Goal: Task Accomplishment & Management: Complete application form

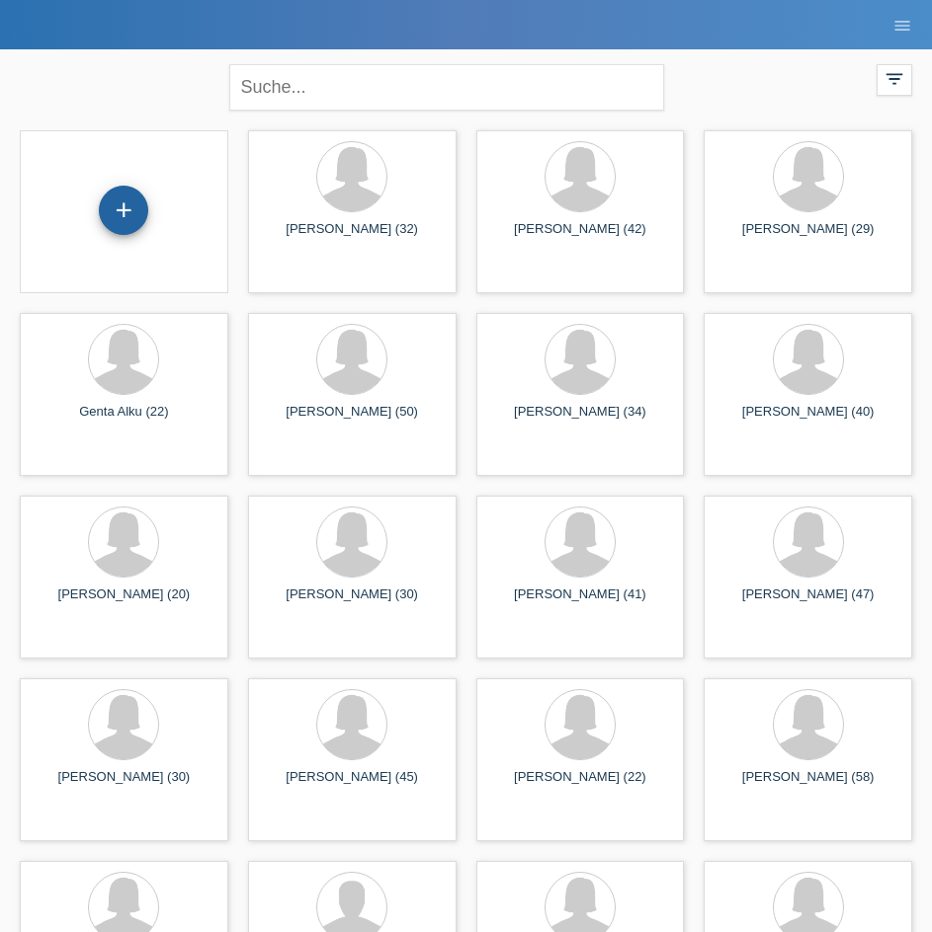
click at [132, 212] on div "+" at bounding box center [123, 210] width 49 height 49
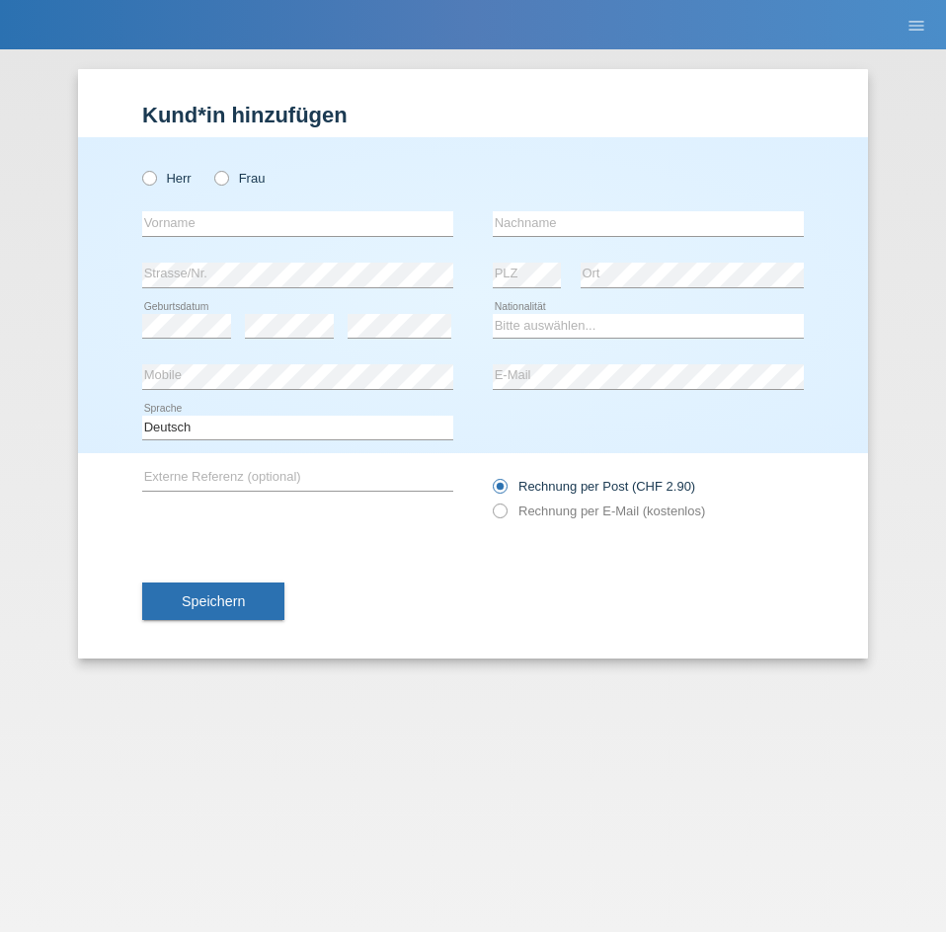
drag, startPoint x: 225, startPoint y: 181, endPoint x: 208, endPoint y: 220, distance: 42.9
click at [211, 168] on icon at bounding box center [211, 168] width 0 height 0
click at [226, 181] on input "Frau" at bounding box center [220, 177] width 13 height 13
radio input "true"
click at [210, 220] on input "text" at bounding box center [297, 223] width 311 height 25
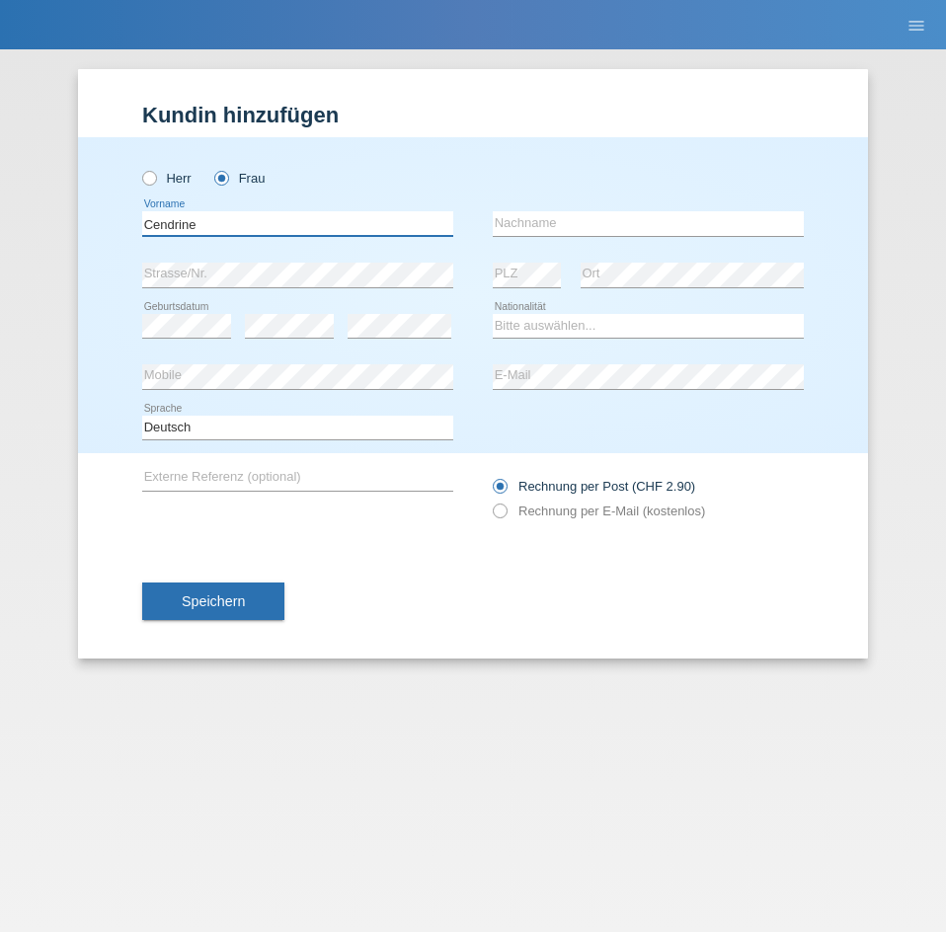
type input "Cendrine"
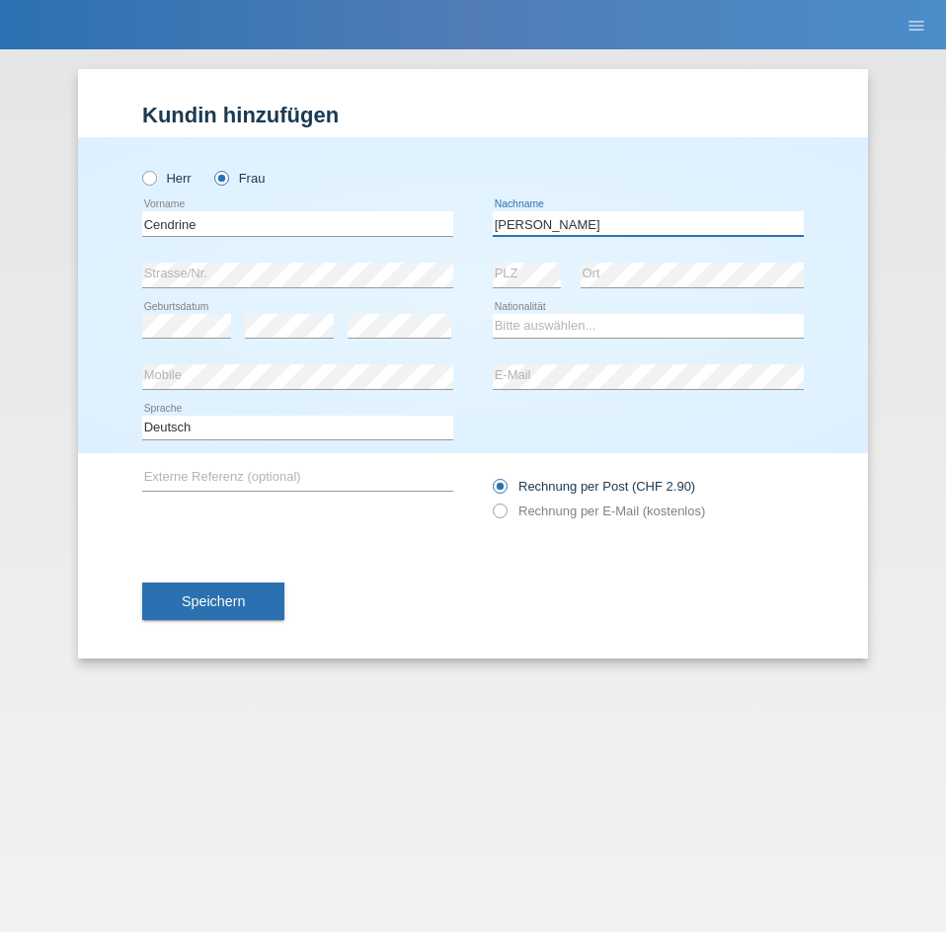
type input "Wagner"
click at [570, 319] on select "Bitte auswählen... Schweiz Deutschland Liechtenstein Österreich ------------ Af…" at bounding box center [648, 326] width 311 height 24
select select "CH"
click at [493, 314] on select "Bitte auswählen... Schweiz Deutschland Liechtenstein Österreich ------------ Af…" at bounding box center [648, 326] width 311 height 24
click at [490, 501] on icon at bounding box center [490, 501] width 0 height 0
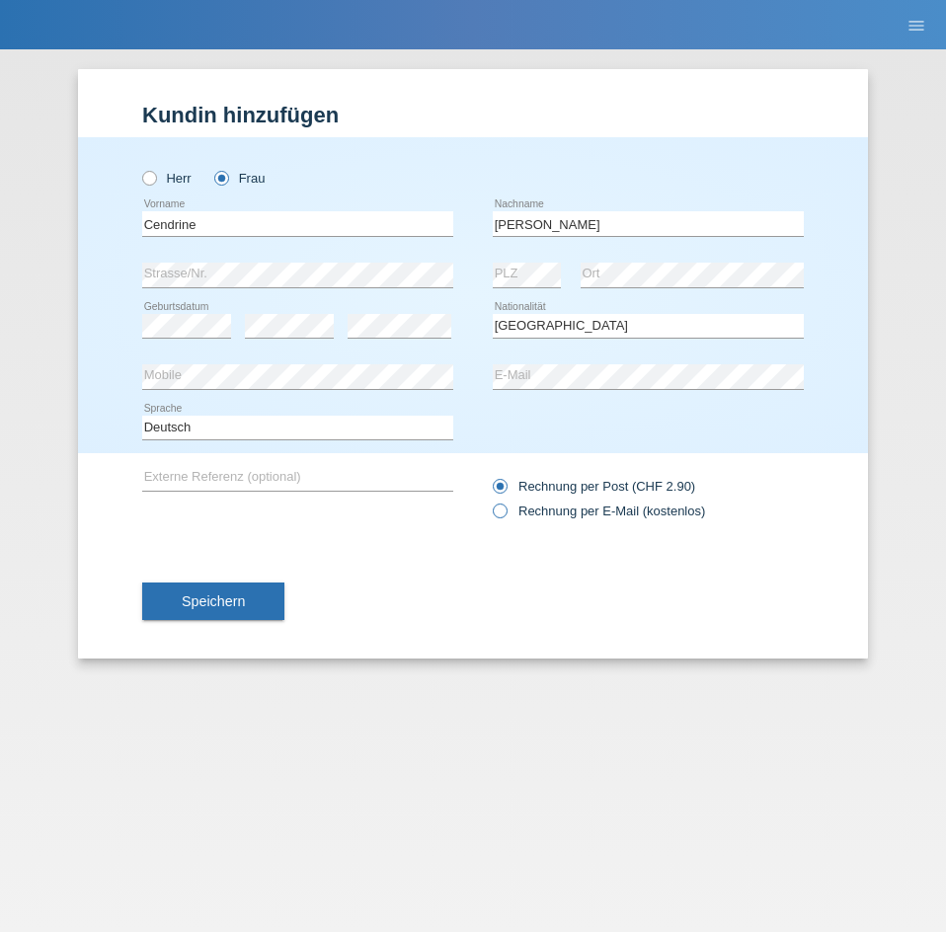
click at [504, 506] on input "Rechnung per E-Mail (kostenlos)" at bounding box center [499, 516] width 13 height 25
radio input "true"
click at [246, 603] on button "Speichern" at bounding box center [213, 602] width 142 height 38
click at [0, 0] on div at bounding box center [0, 0] width 0 height 0
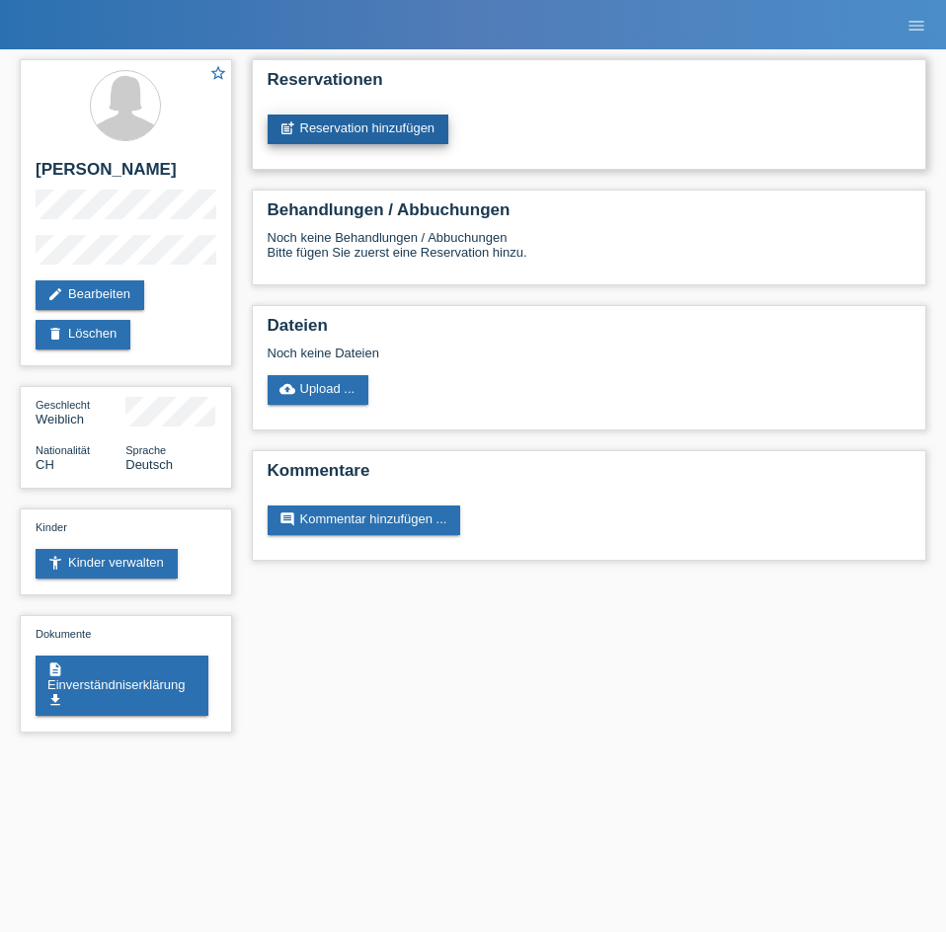
click at [310, 133] on link "post_add Reservation hinzufügen" at bounding box center [359, 130] width 182 height 30
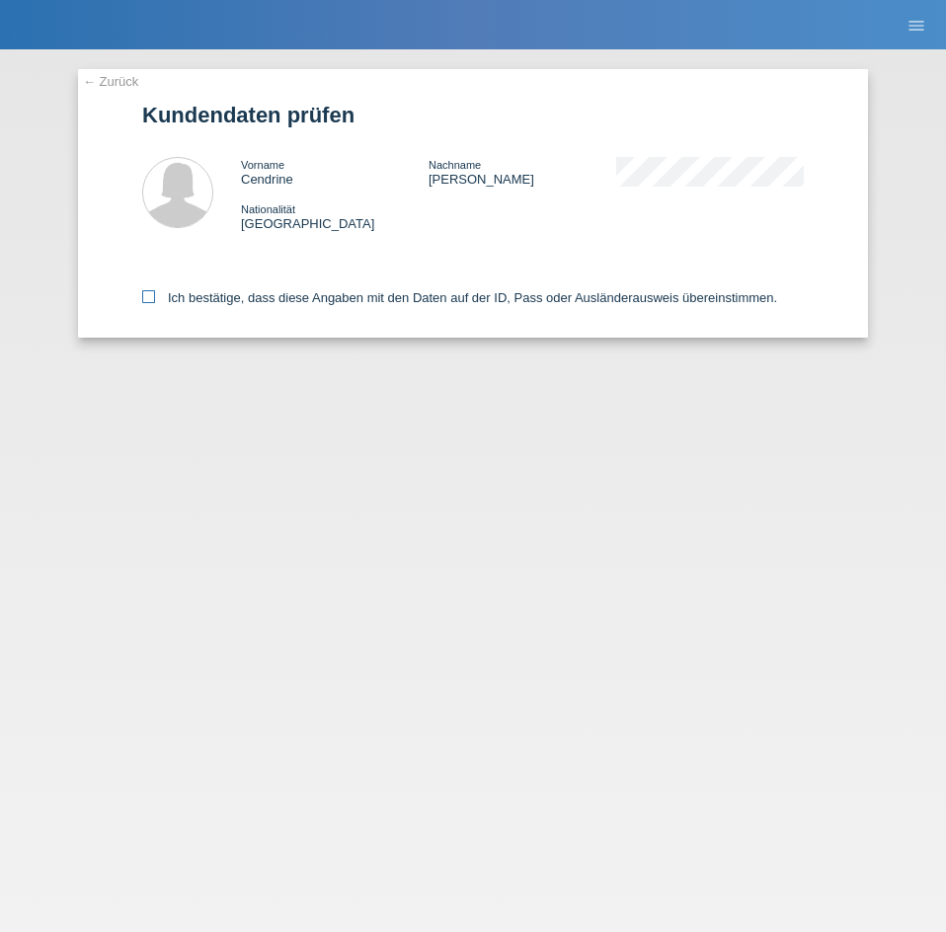
click at [166, 294] on label "Ich bestätige, dass diese Angaben mit den Daten auf der ID, Pass oder Ausländer…" at bounding box center [459, 297] width 635 height 15
click at [155, 294] on input "Ich bestätige, dass diese Angaben mit den Daten auf der ID, Pass oder Ausländer…" at bounding box center [148, 296] width 13 height 13
checkbox input "true"
